Goal: Find specific fact: Find specific fact

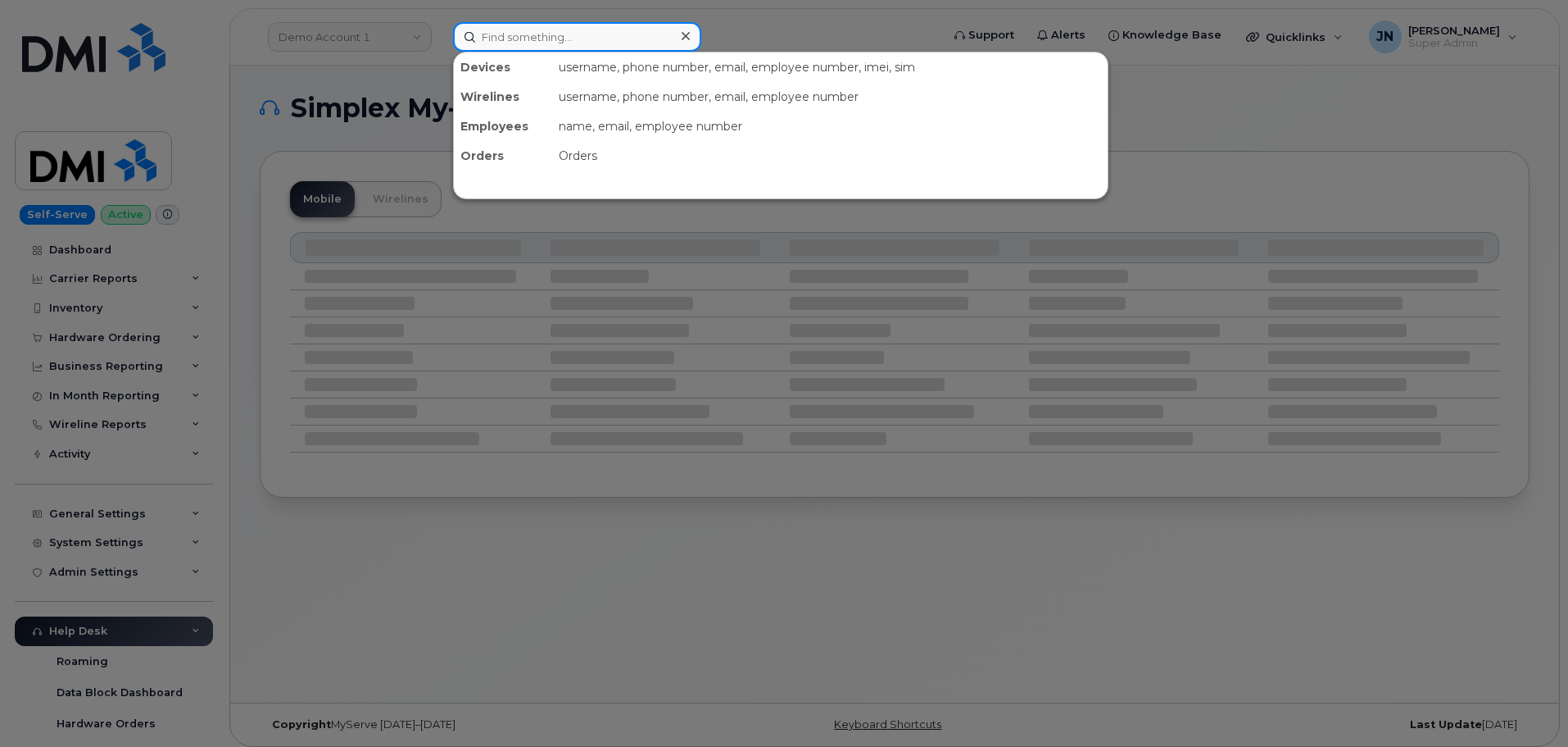
click at [550, 40] on input at bounding box center [577, 37] width 249 height 30
paste input "8609127046"
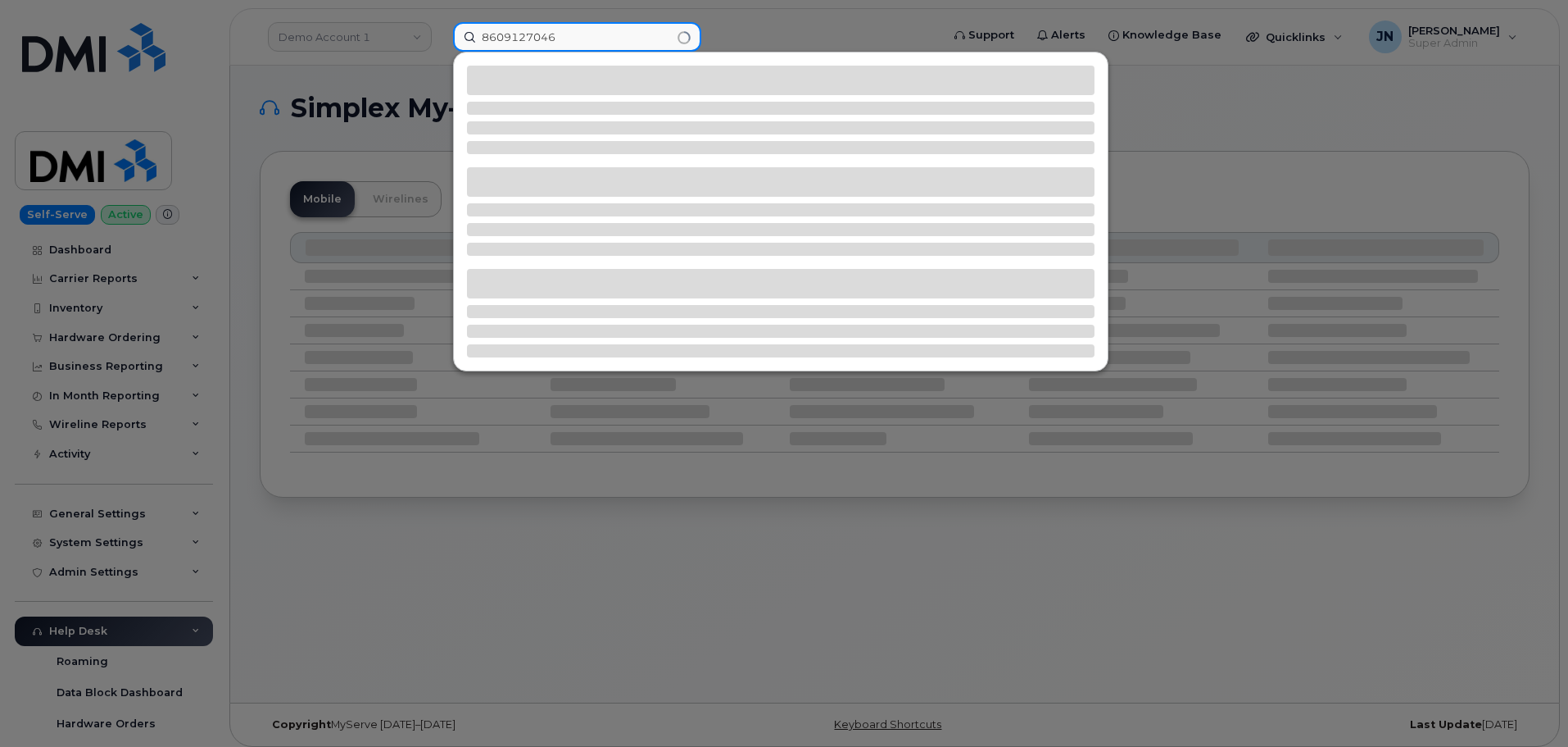
type input "8609127046"
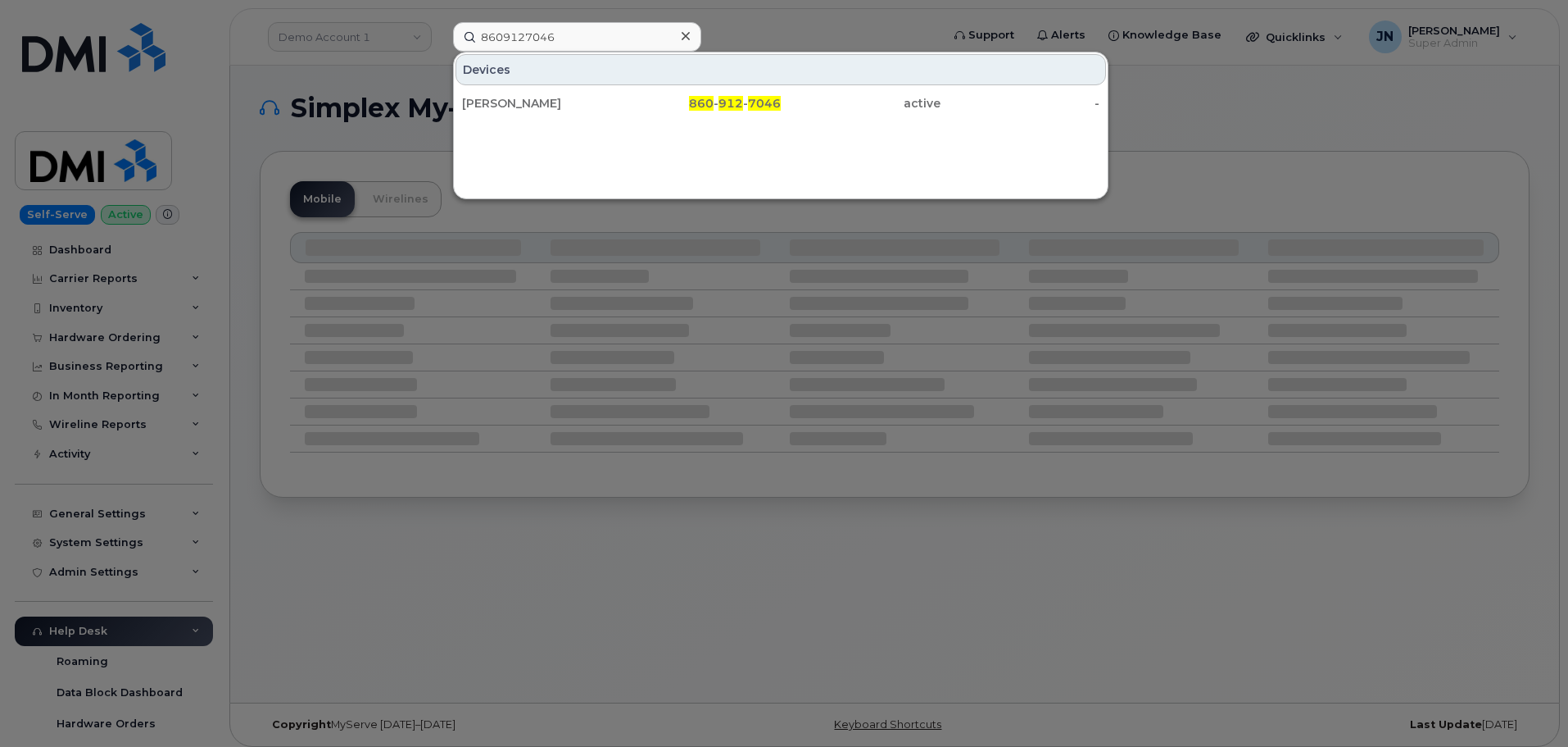
drag, startPoint x: 657, startPoint y: 99, endPoint x: 756, endPoint y: 120, distance: 101.2
click at [657, 99] on div "860 - 912 - 7046" at bounding box center [701, 103] width 160 height 17
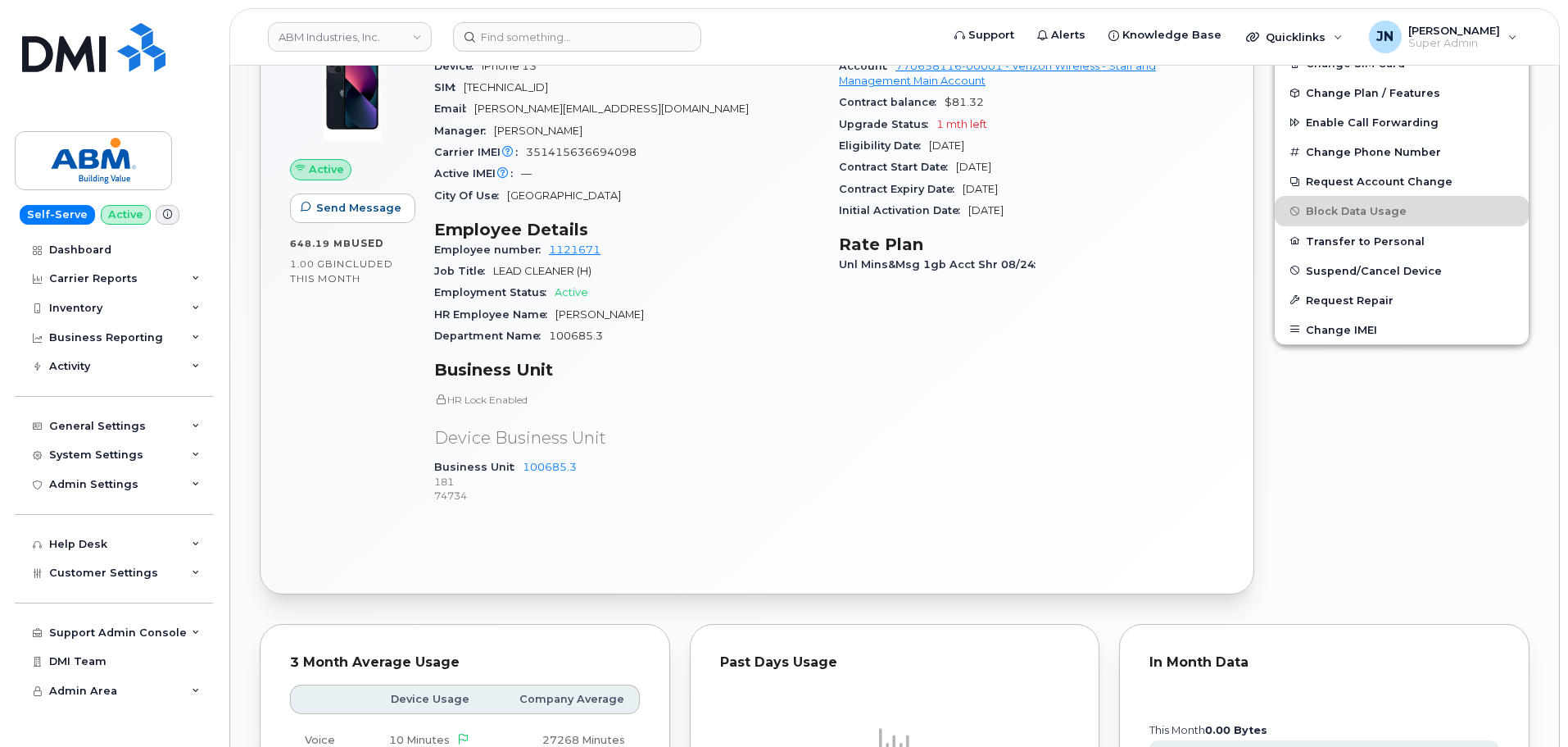
scroll to position [437, 0]
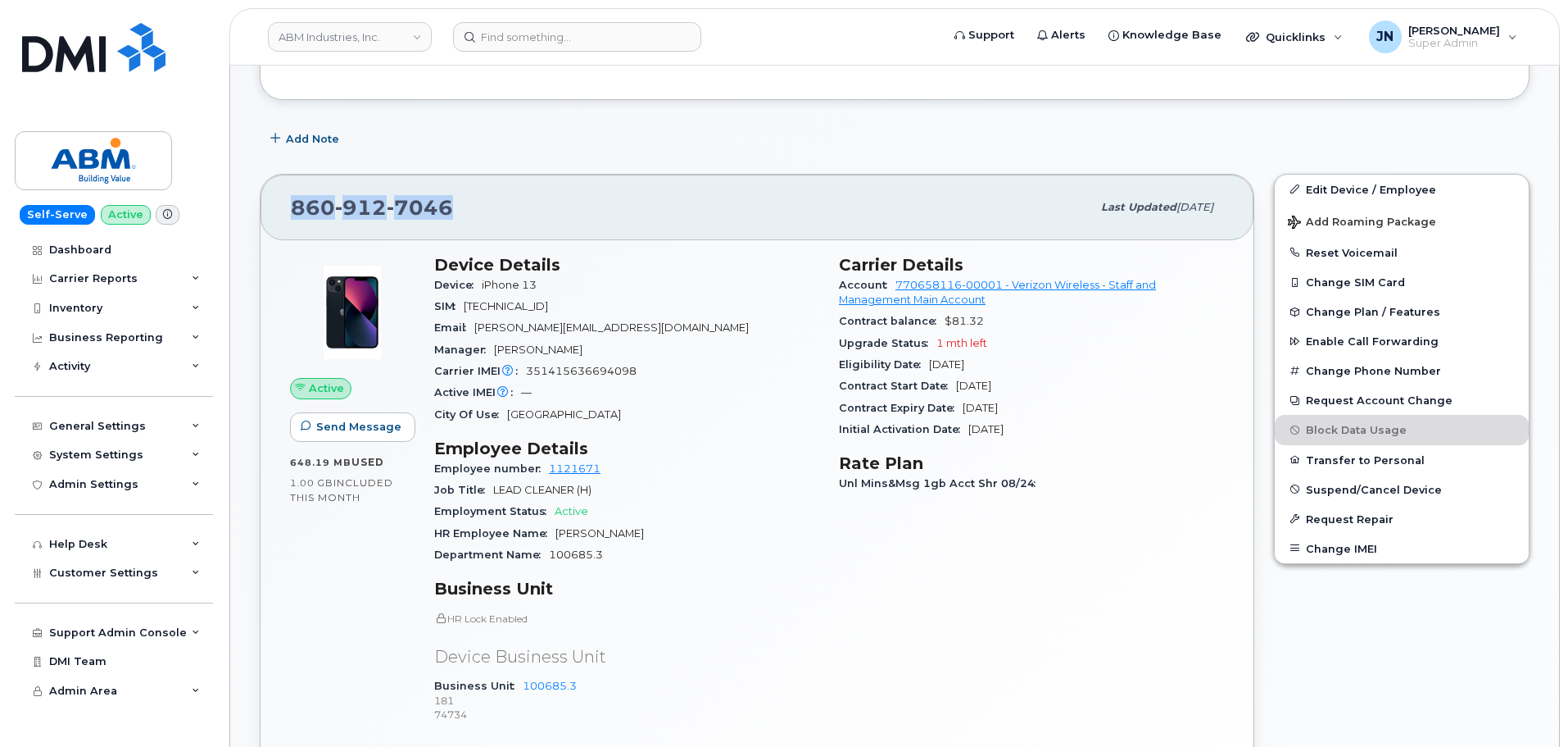
drag, startPoint x: 462, startPoint y: 210, endPoint x: 292, endPoint y: 204, distance: 170.1
click at [290, 207] on div "[PHONE_NUMBER] Last updated [DATE]" at bounding box center [757, 207] width 993 height 65
copy span "[PHONE_NUMBER]"
